Goal: Transaction & Acquisition: Purchase product/service

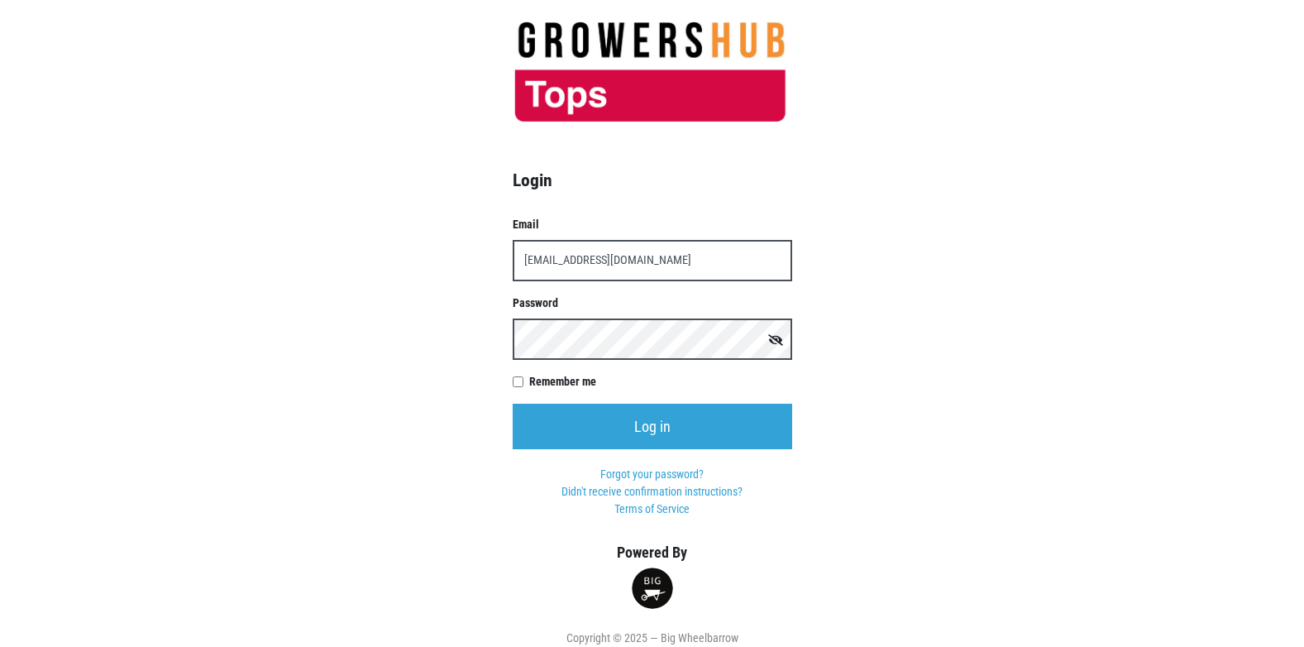
type input "[EMAIL_ADDRESS][DOMAIN_NAME]"
click at [513, 404] on input "Log in" at bounding box center [653, 426] width 280 height 45
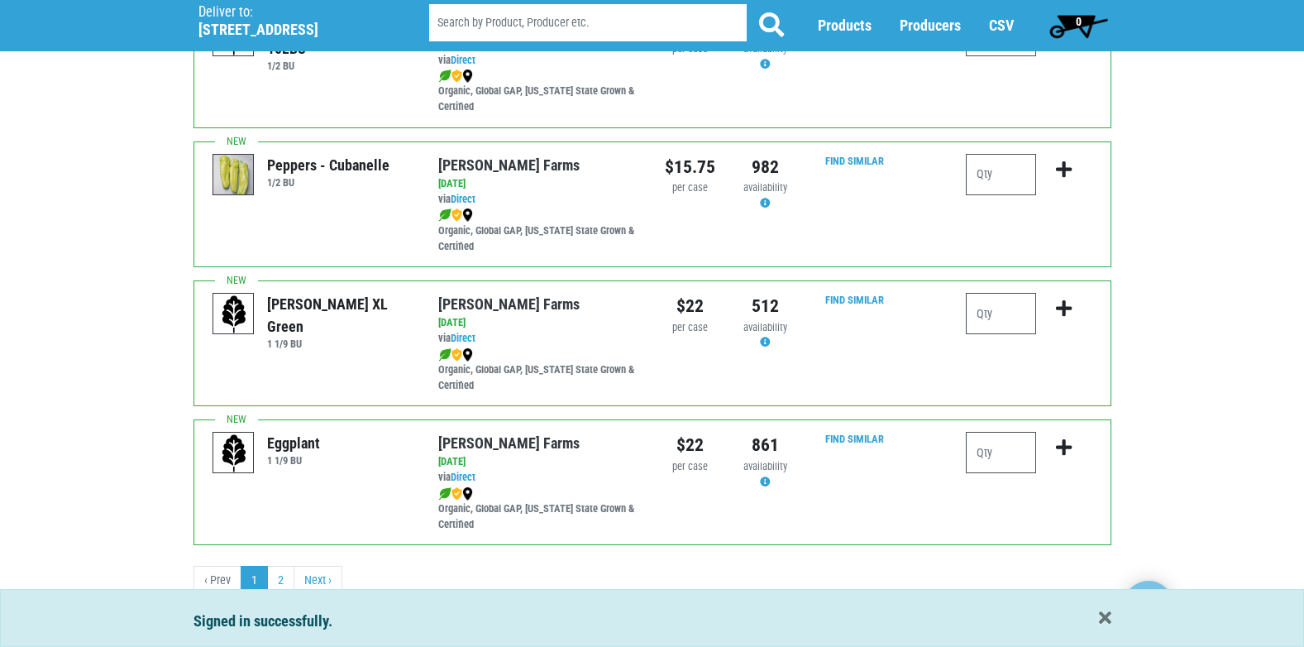
scroll to position [2417, 0]
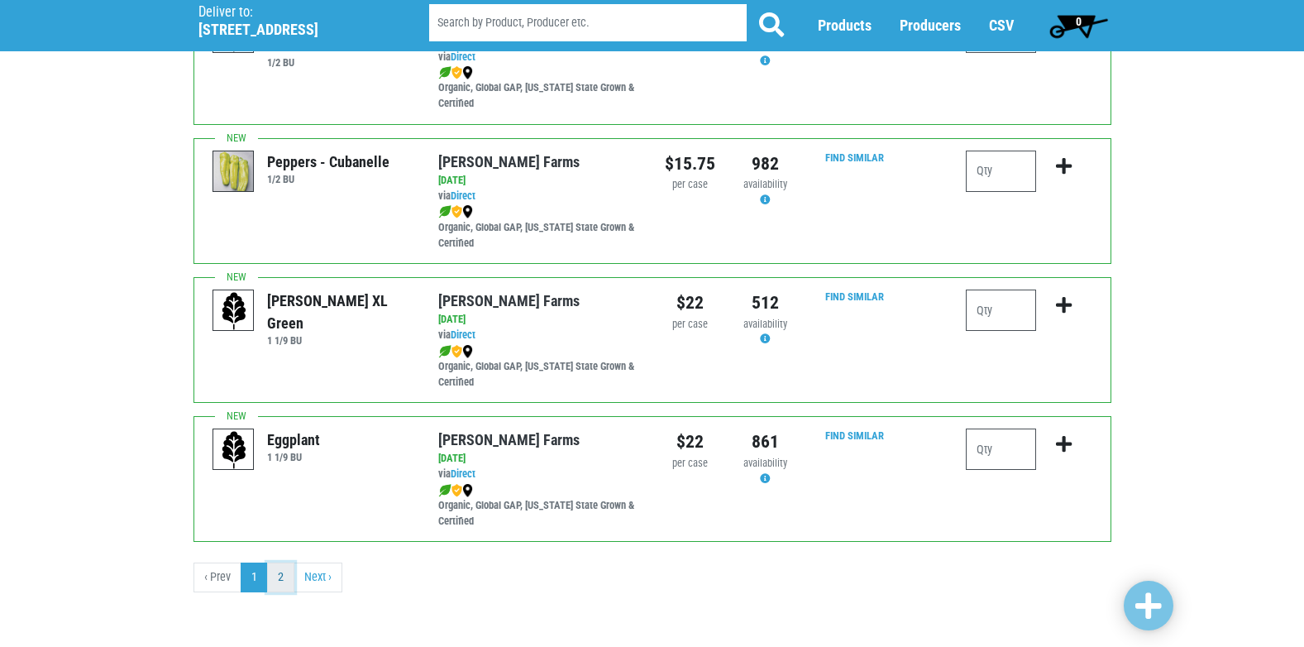
click at [281, 575] on link "2" at bounding box center [280, 577] width 27 height 30
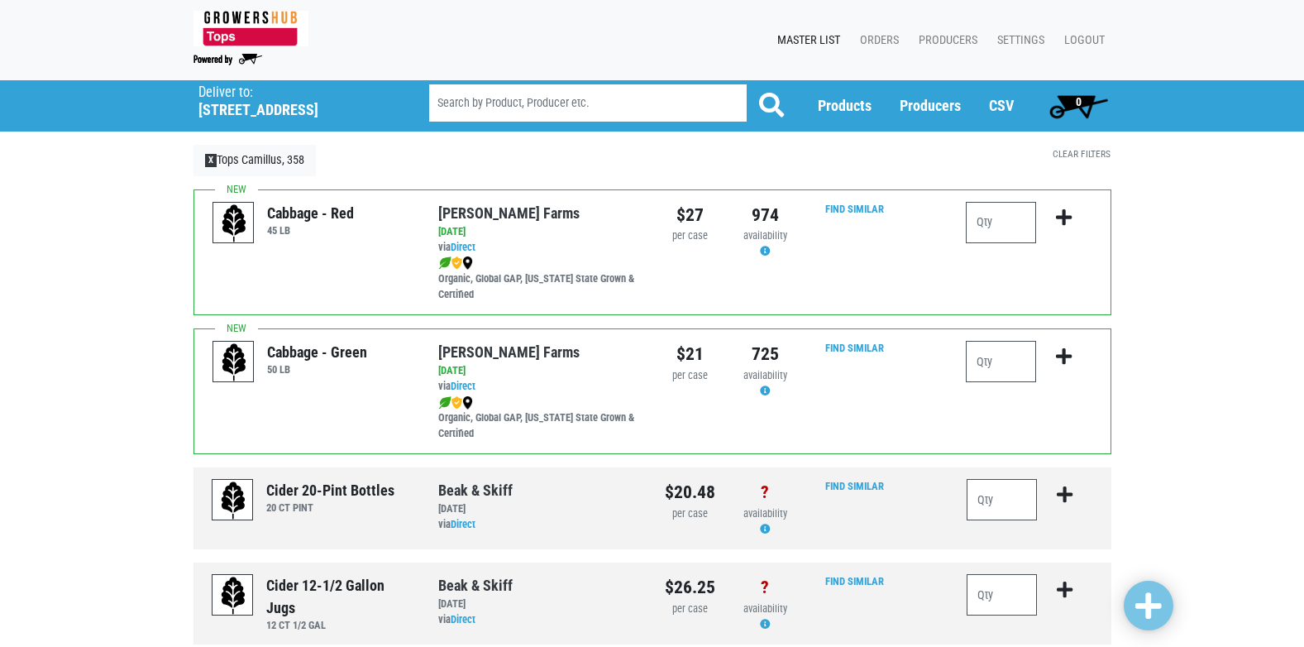
scroll to position [83, 0]
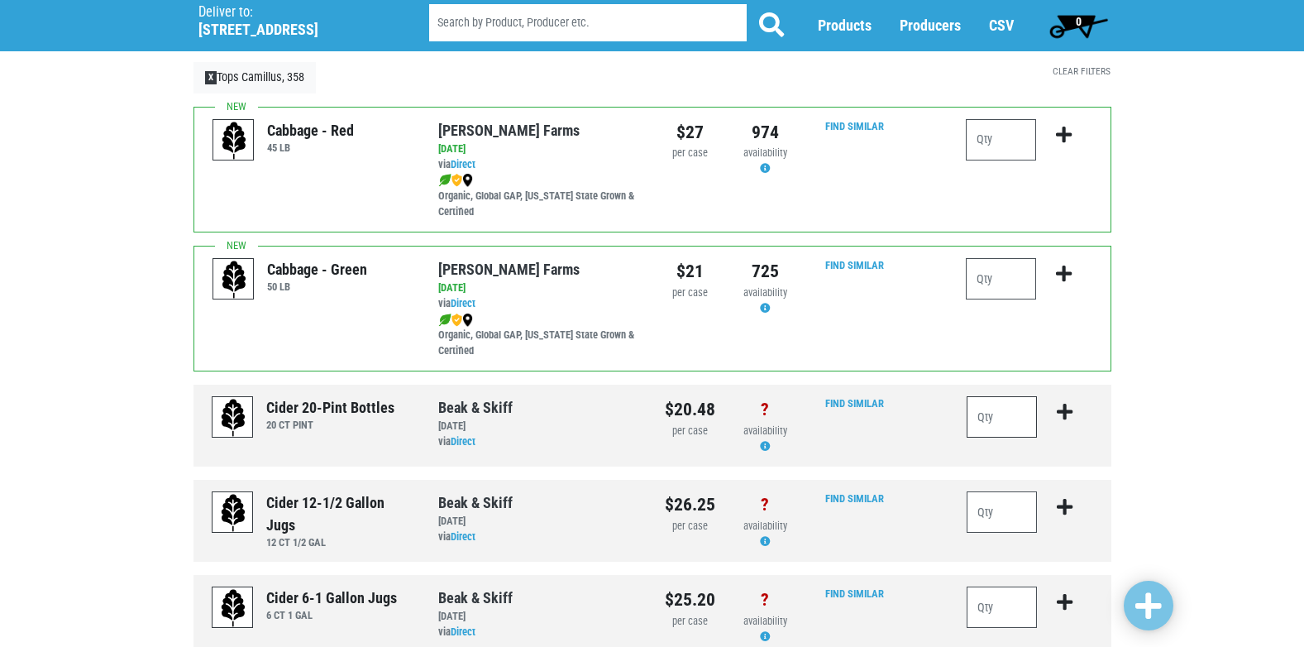
click at [1003, 418] on input "number" at bounding box center [1002, 416] width 71 height 41
type input "3"
click at [1060, 405] on icon "submit" at bounding box center [1065, 412] width 16 height 18
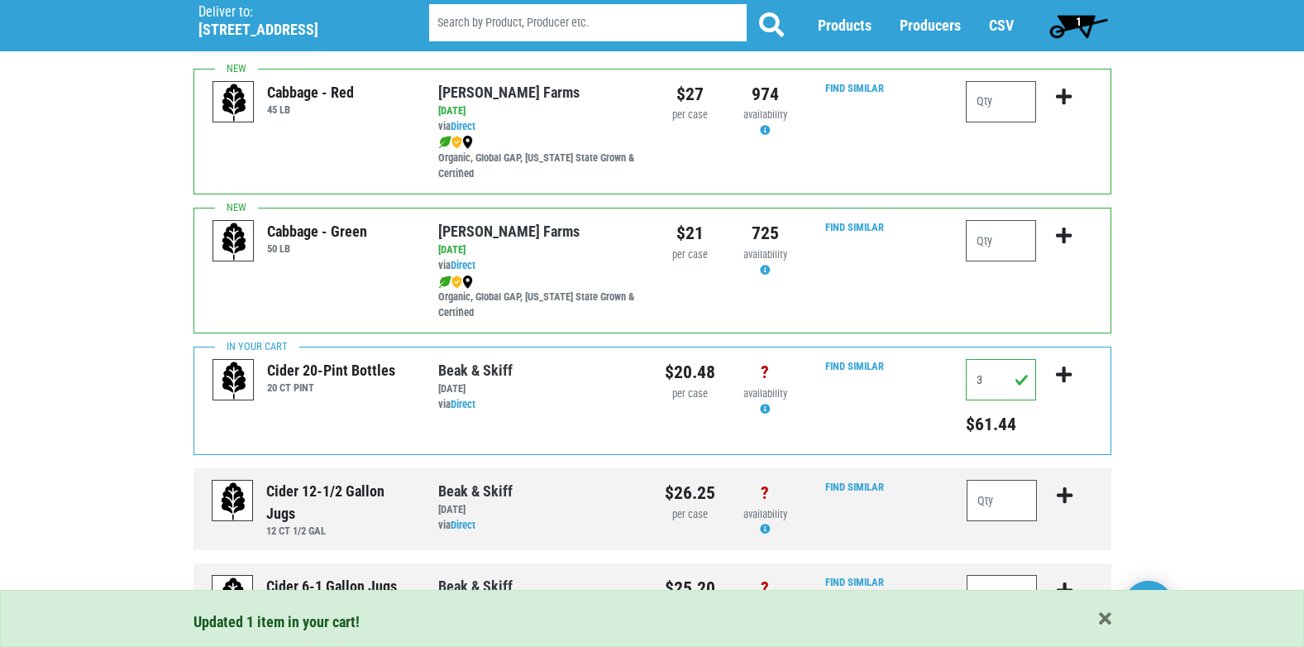
scroll to position [165, 0]
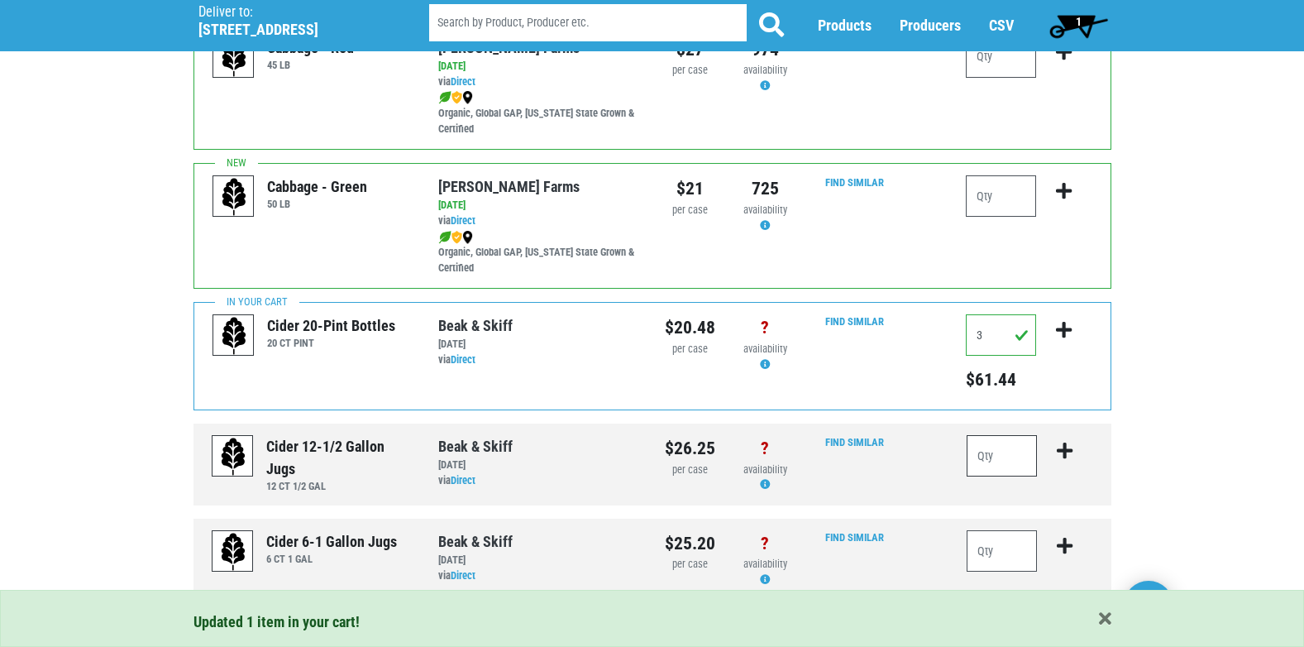
click at [990, 452] on input "number" at bounding box center [1002, 455] width 71 height 41
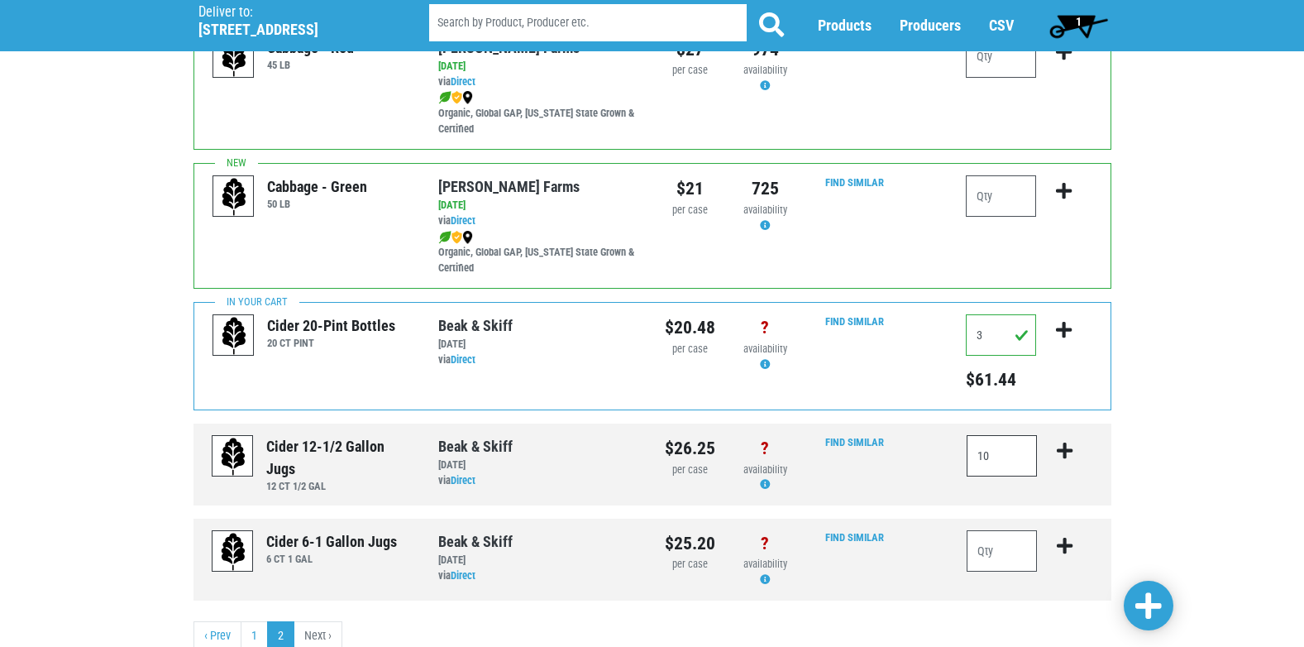
type input "10"
click at [1064, 450] on icon "submit" at bounding box center [1065, 451] width 16 height 18
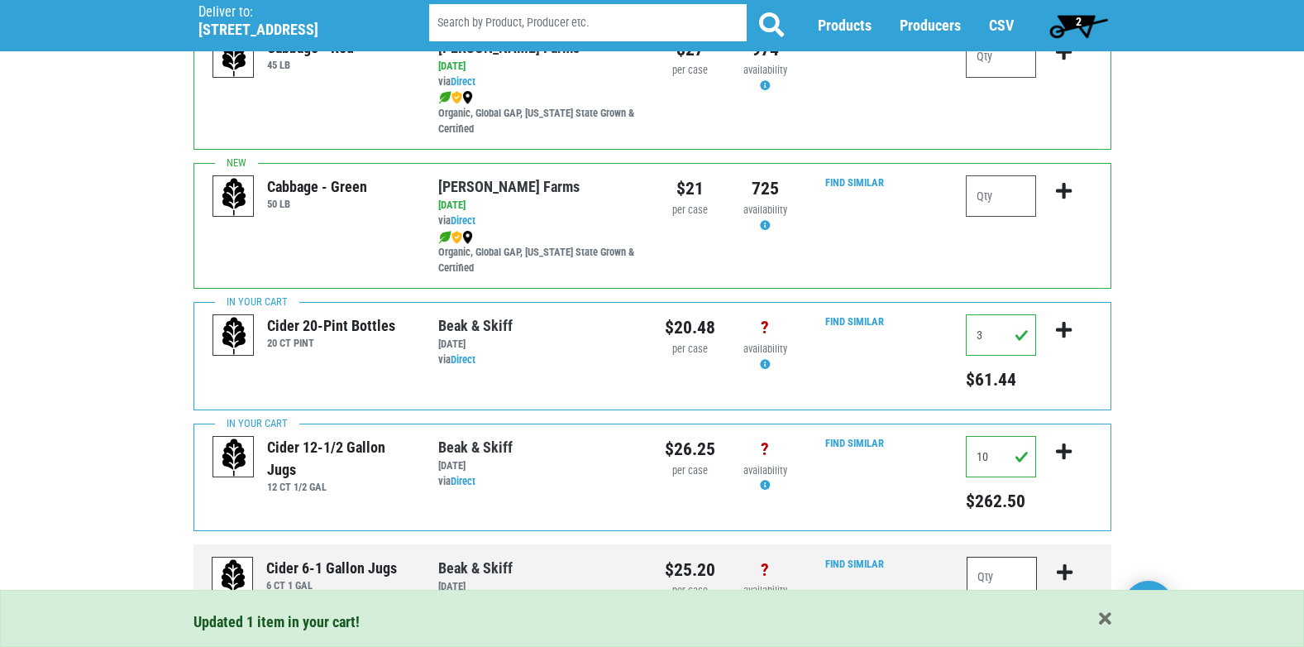
click at [1001, 572] on input "number" at bounding box center [1002, 577] width 71 height 41
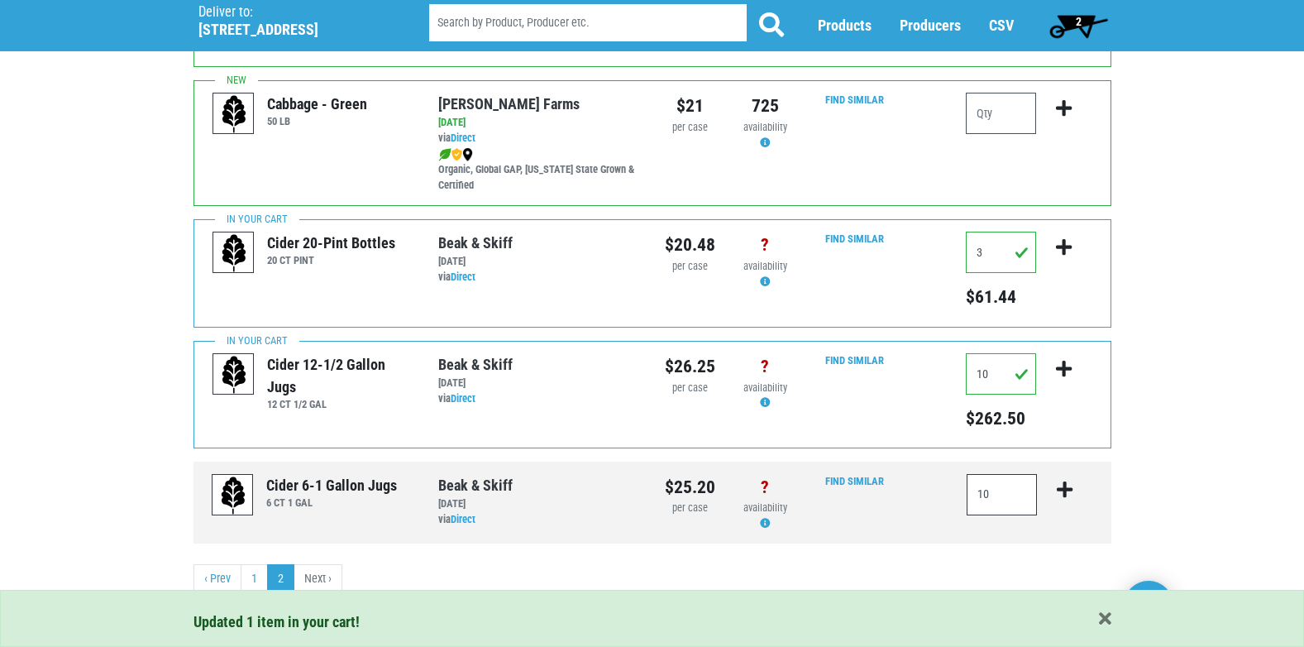
scroll to position [250, 0]
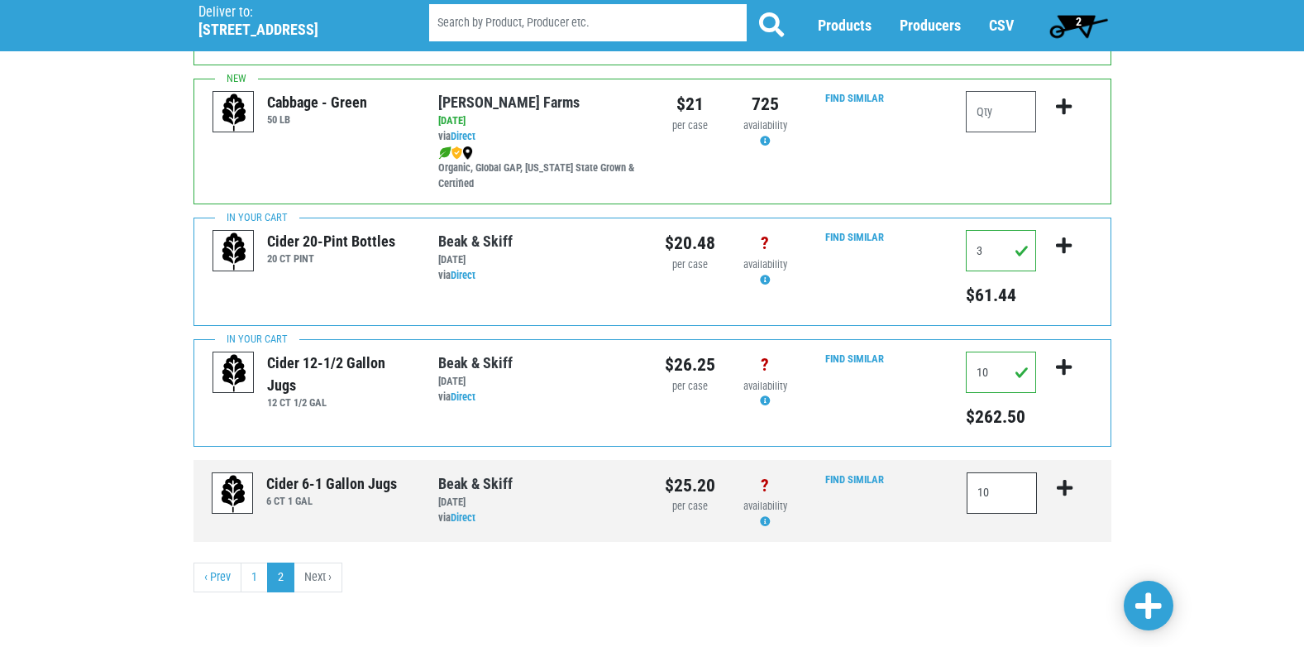
type input "10"
click at [1005, 371] on input "10" at bounding box center [1001, 372] width 70 height 41
type input "15"
click at [1062, 366] on icon "submit" at bounding box center [1064, 367] width 16 height 18
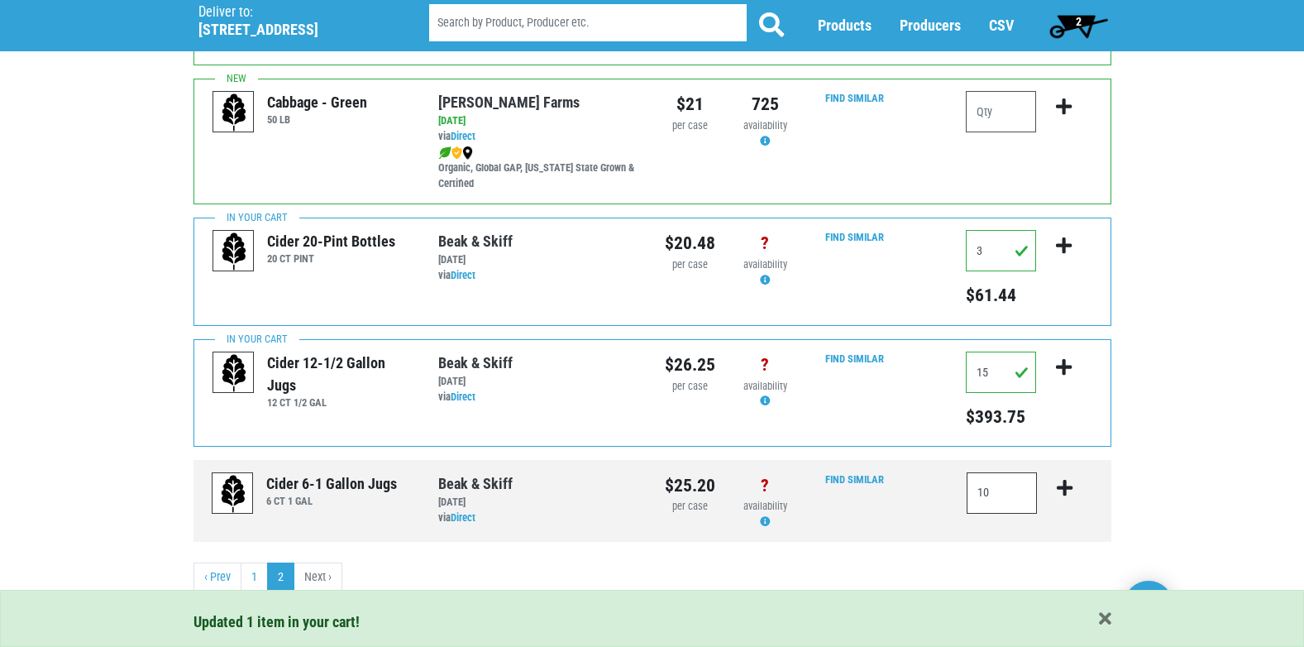
click at [992, 496] on input "10" at bounding box center [1002, 492] width 71 height 41
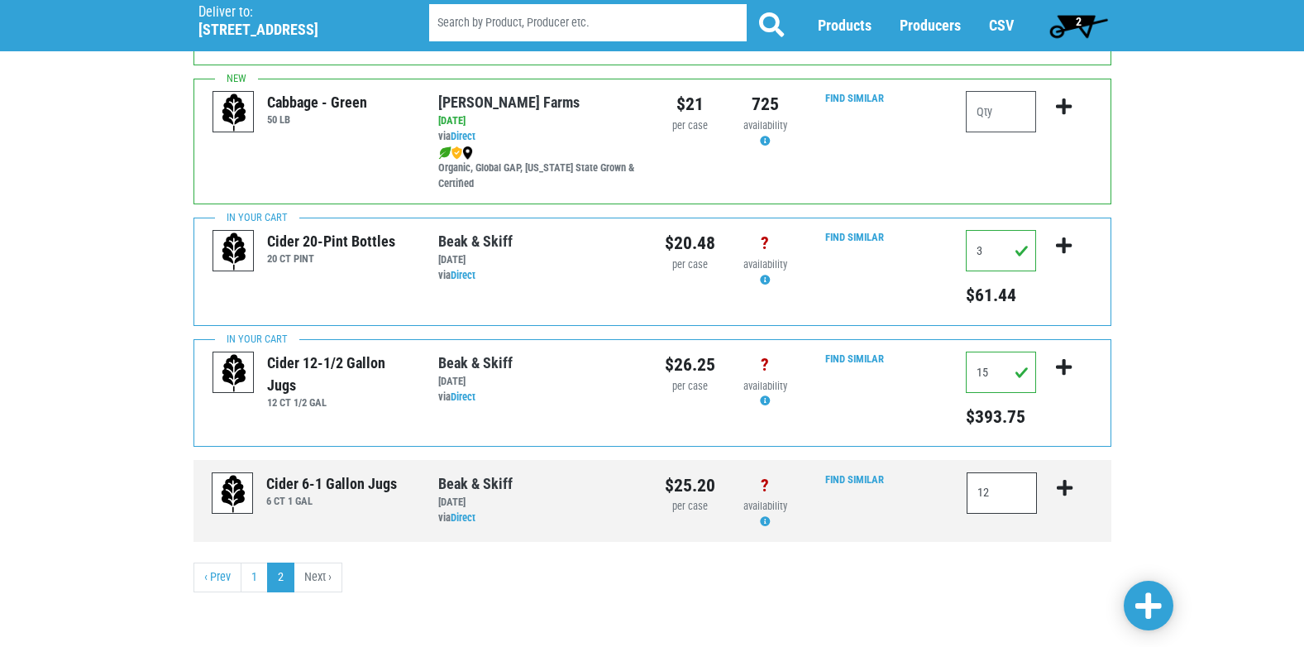
type input "12"
click at [1064, 486] on icon "submit" at bounding box center [1065, 488] width 16 height 18
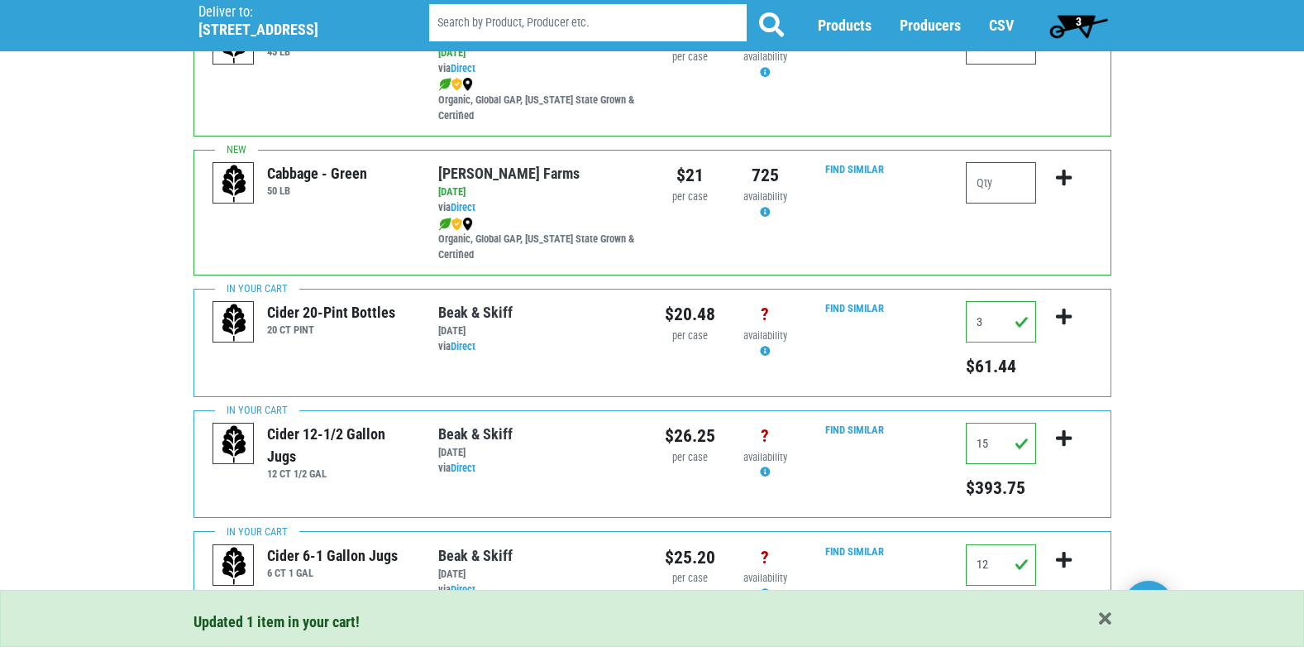
scroll to position [111, 0]
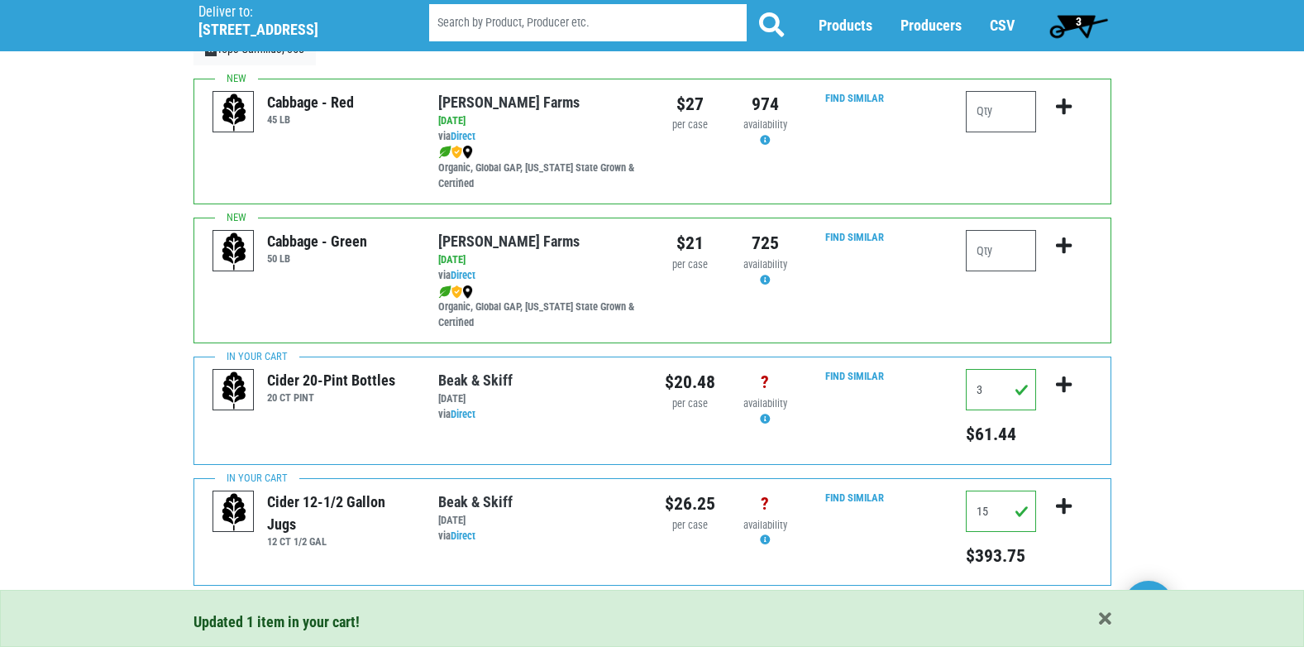
click at [1078, 22] on span "3" at bounding box center [1079, 21] width 6 height 13
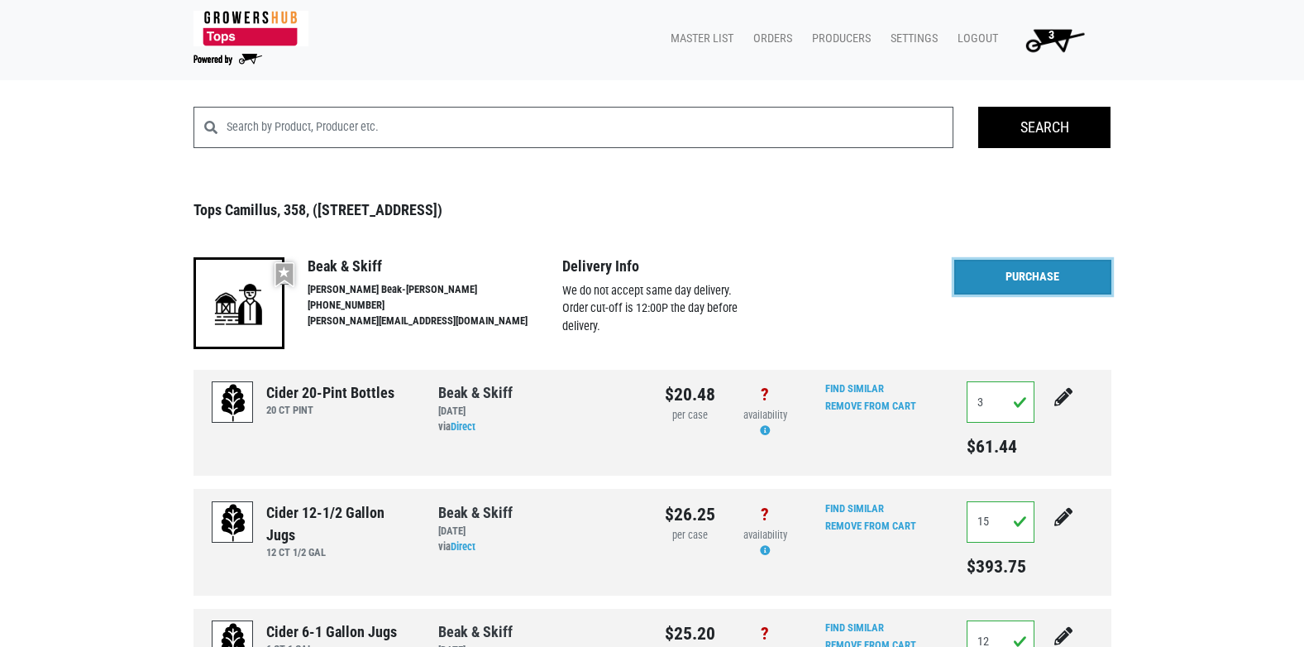
click at [1040, 280] on link "Purchase" at bounding box center [1032, 277] width 157 height 35
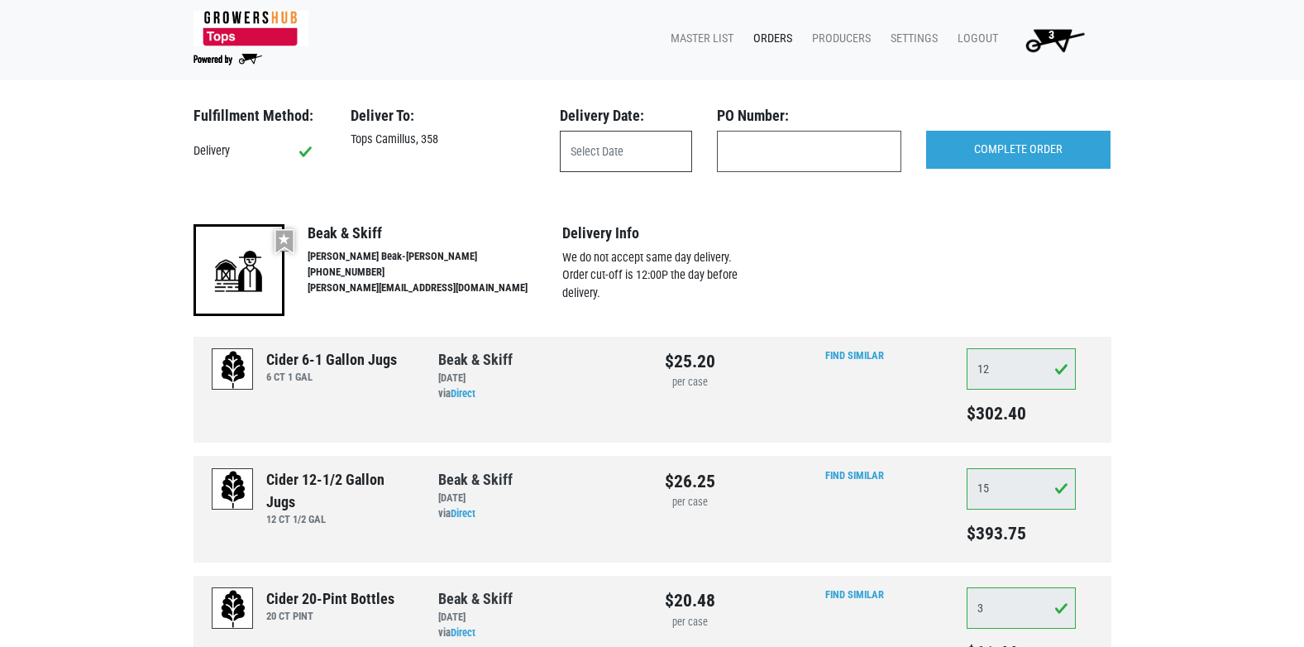
click at [625, 158] on input "text" at bounding box center [626, 151] width 132 height 41
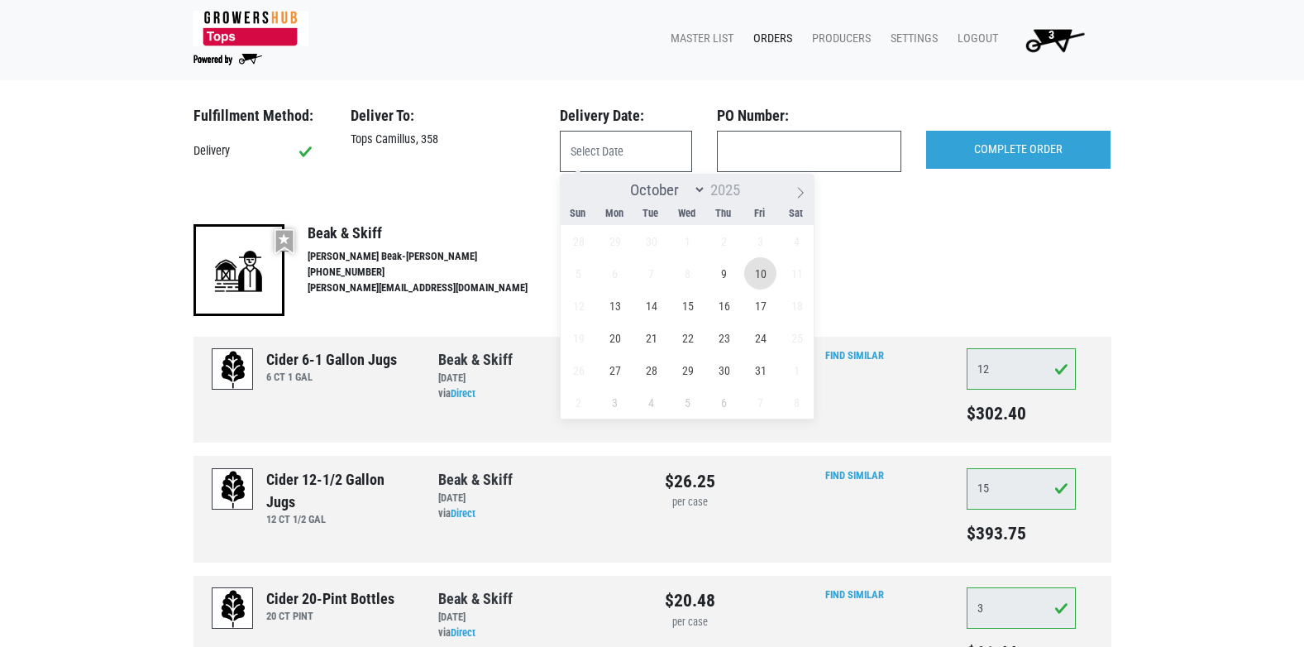
click at [765, 272] on span "10" at bounding box center [760, 273] width 32 height 32
type input "2025-10-10"
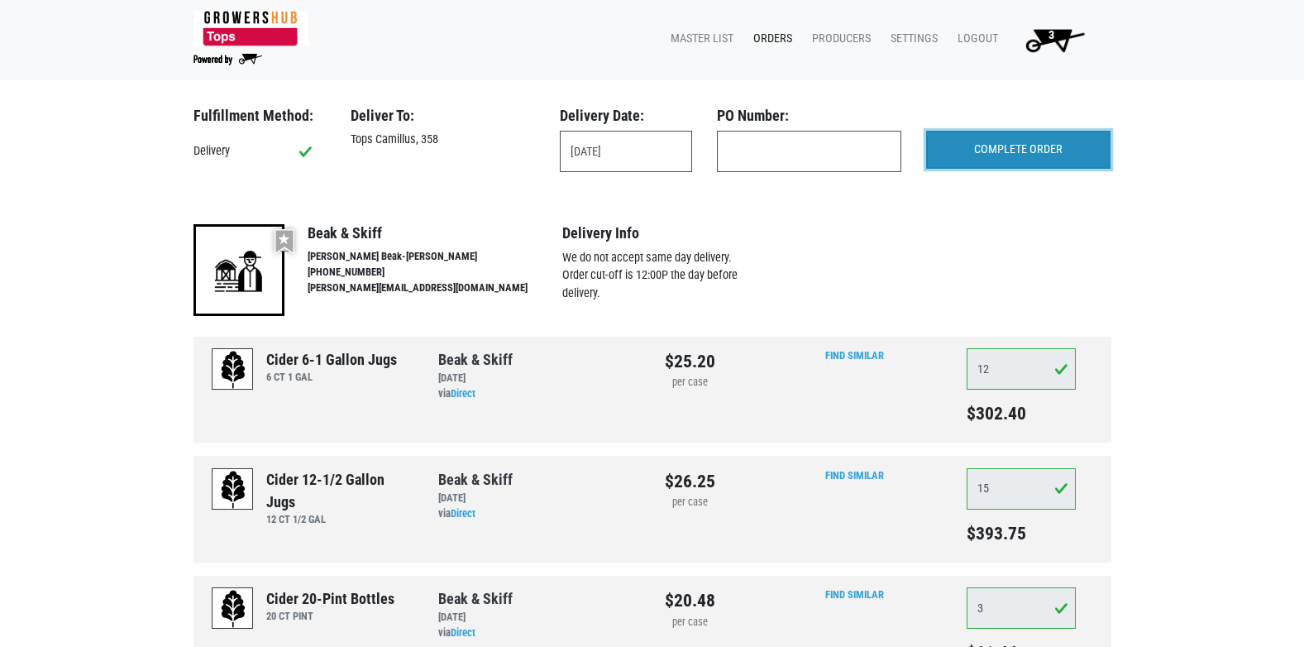
click at [973, 146] on input "COMPLETE ORDER" at bounding box center [1018, 150] width 184 height 38
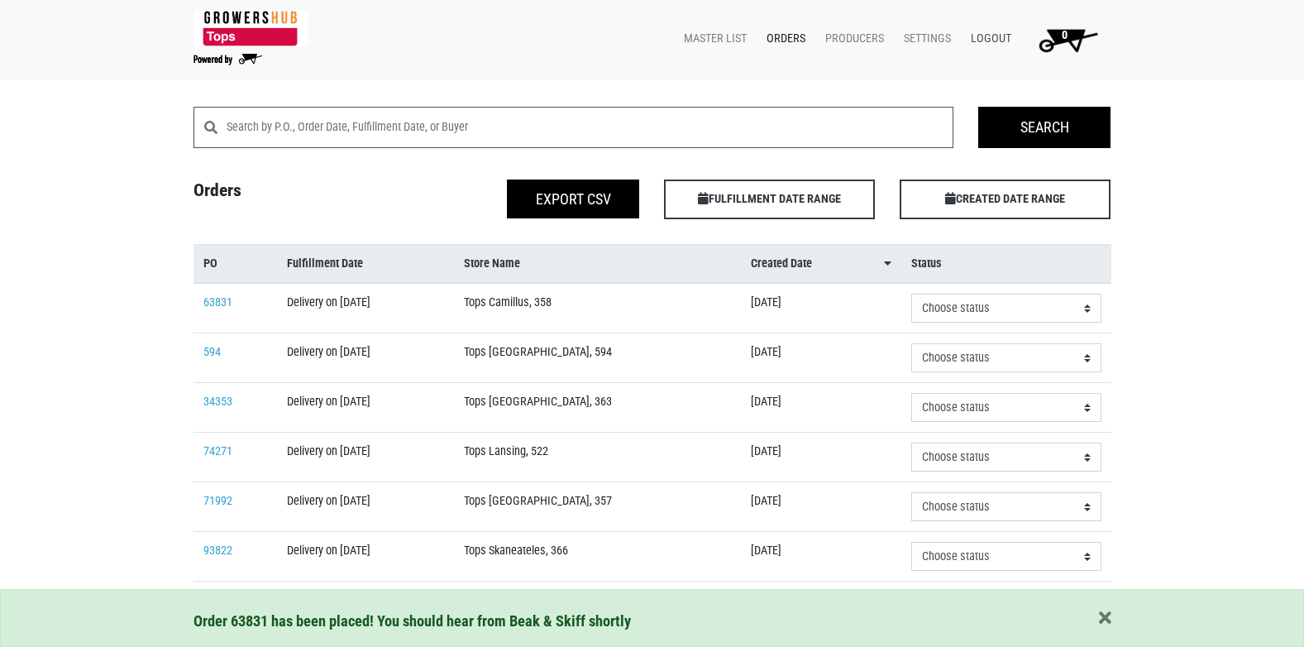
click at [987, 39] on link "Logout" at bounding box center [988, 38] width 60 height 31
